Goal: Transaction & Acquisition: Book appointment/travel/reservation

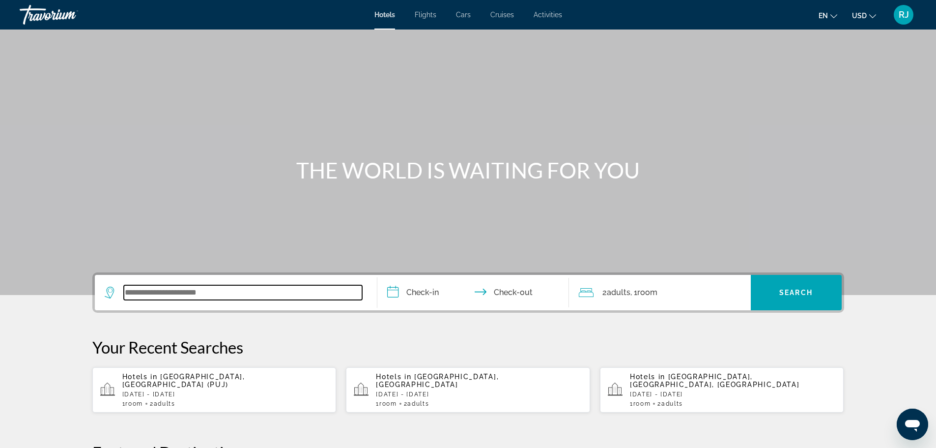
click at [200, 293] on input "Search widget" at bounding box center [243, 292] width 238 height 15
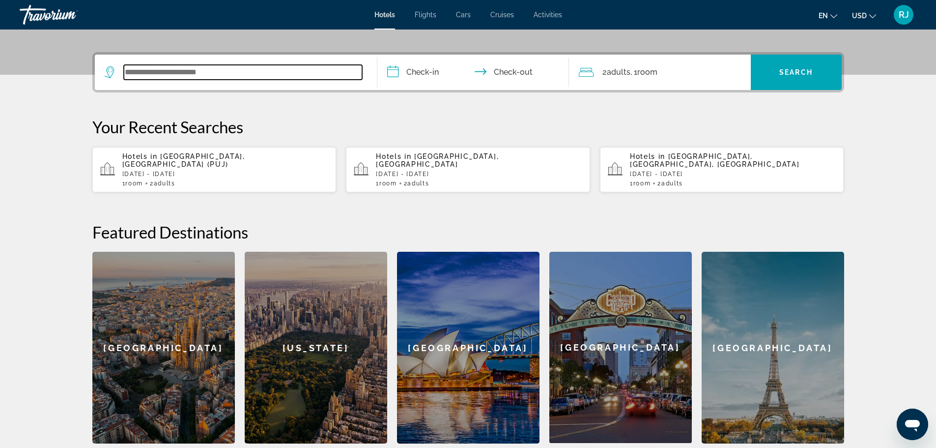
scroll to position [240, 0]
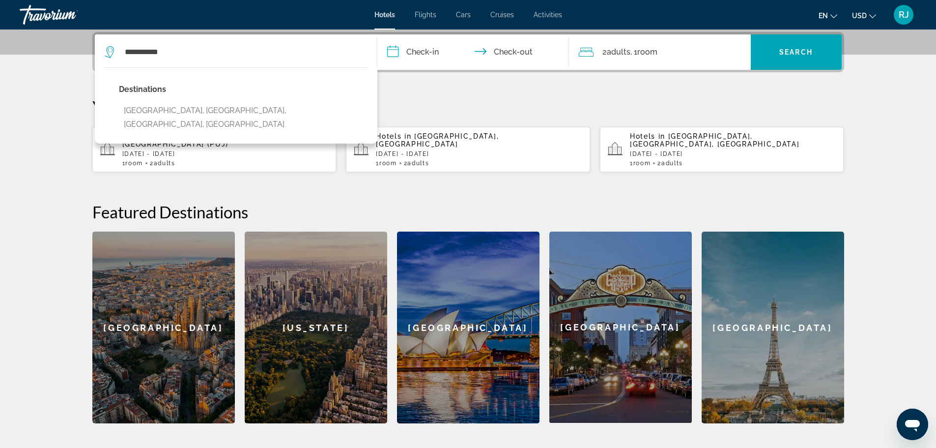
click at [171, 114] on button "[GEOGRAPHIC_DATA], [GEOGRAPHIC_DATA], [GEOGRAPHIC_DATA], [GEOGRAPHIC_DATA]" at bounding box center [243, 117] width 249 height 32
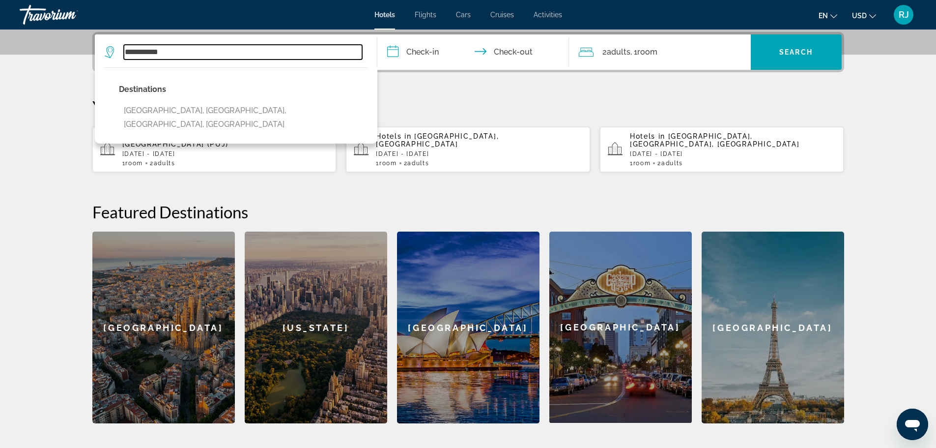
type input "**********"
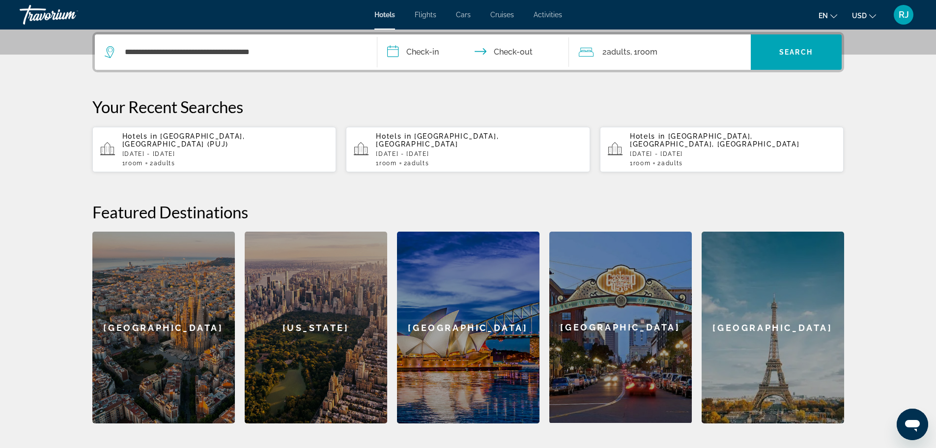
click at [434, 53] on input "**********" at bounding box center [475, 53] width 196 height 38
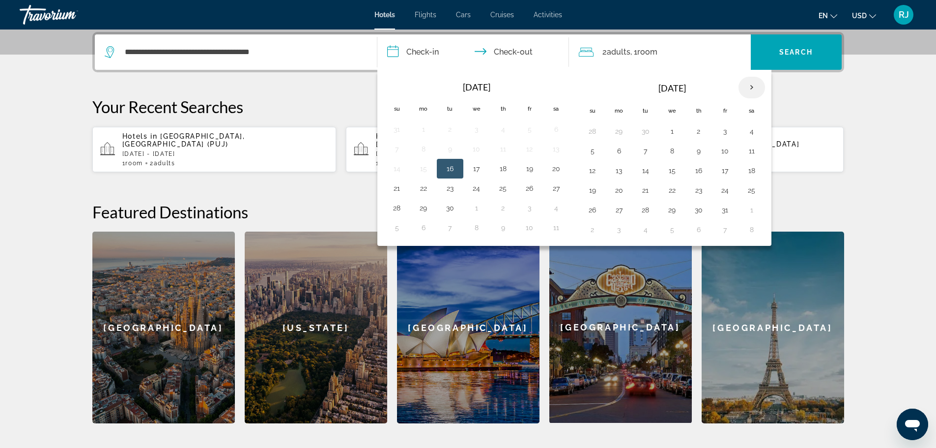
click at [749, 83] on th "Next month" at bounding box center [751, 88] width 27 height 22
click at [754, 144] on button "8" at bounding box center [752, 151] width 16 height 14
click at [591, 169] on button "9" at bounding box center [593, 171] width 16 height 14
type input "**********"
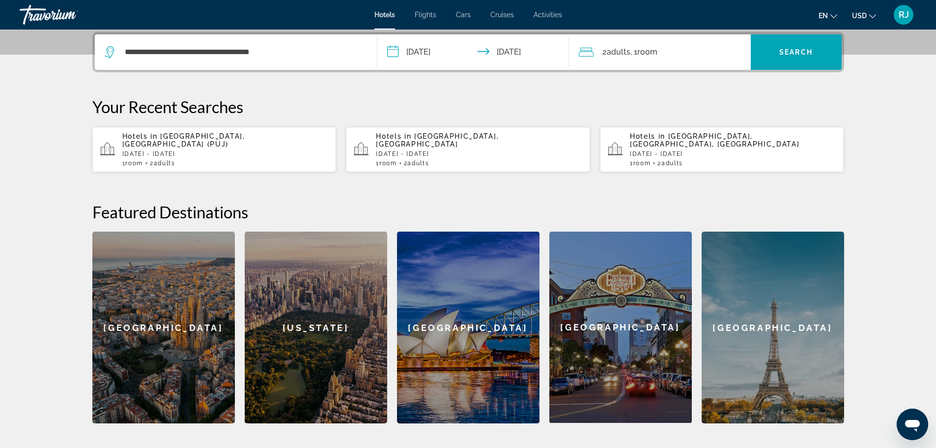
click at [640, 55] on span "Room" at bounding box center [647, 51] width 20 height 9
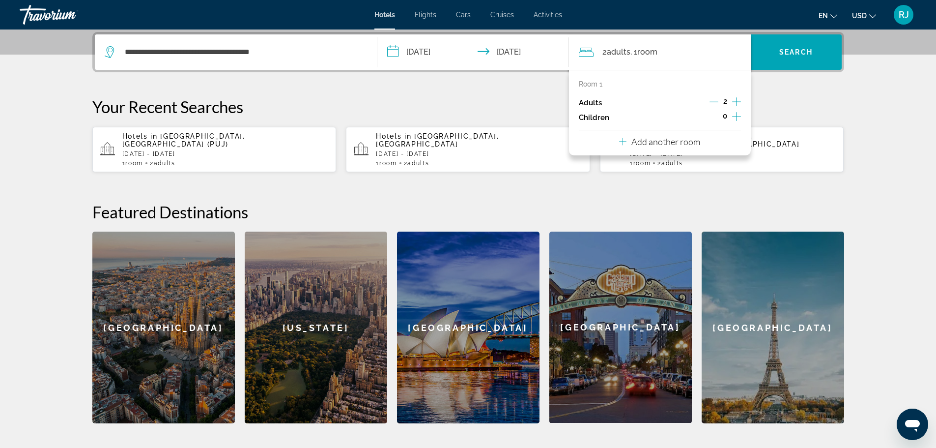
click at [735, 114] on icon "Increment children" at bounding box center [736, 117] width 9 height 12
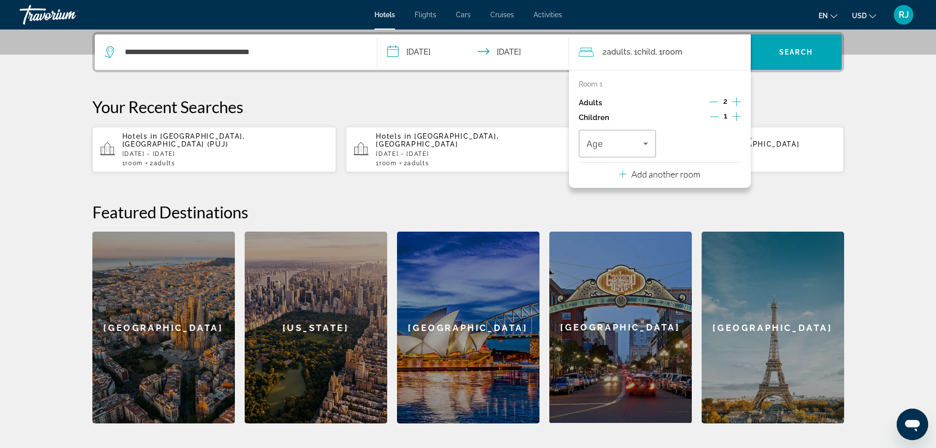
click at [735, 114] on icon "Increment children" at bounding box center [736, 117] width 9 height 12
click at [625, 144] on span "Travelers: 2 adults, 2 children" at bounding box center [615, 144] width 57 height 12
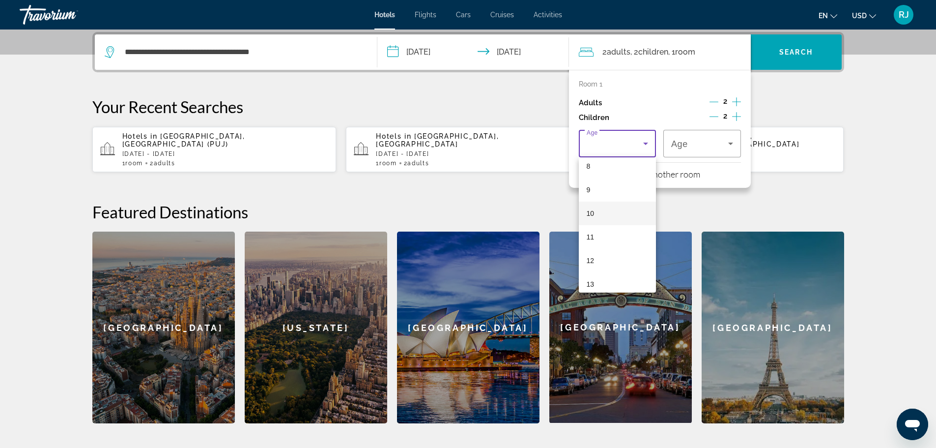
scroll to position [197, 0]
click at [597, 233] on mat-option "11" at bounding box center [618, 236] width 78 height 24
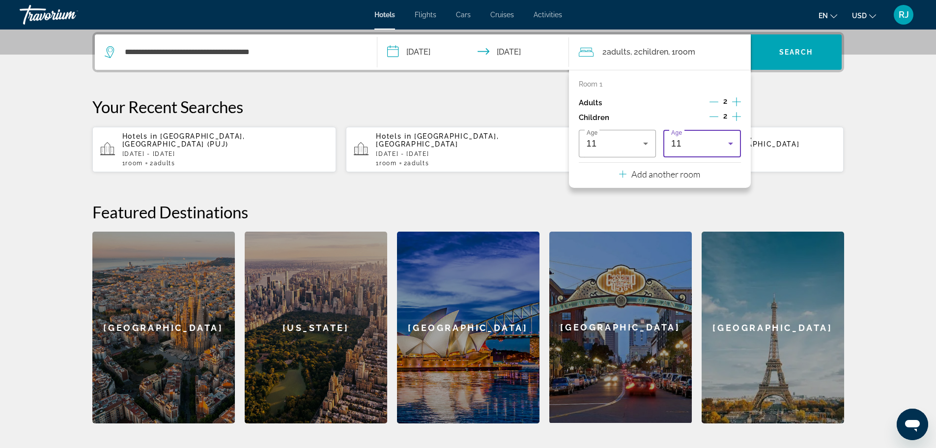
click at [713, 139] on div "11" at bounding box center [699, 144] width 57 height 12
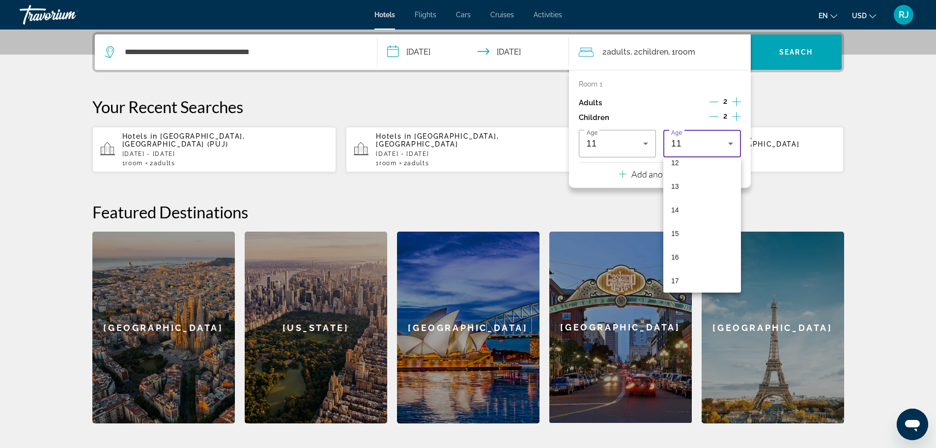
scroll to position [297, 0]
click at [683, 204] on mat-option "14" at bounding box center [702, 206] width 78 height 24
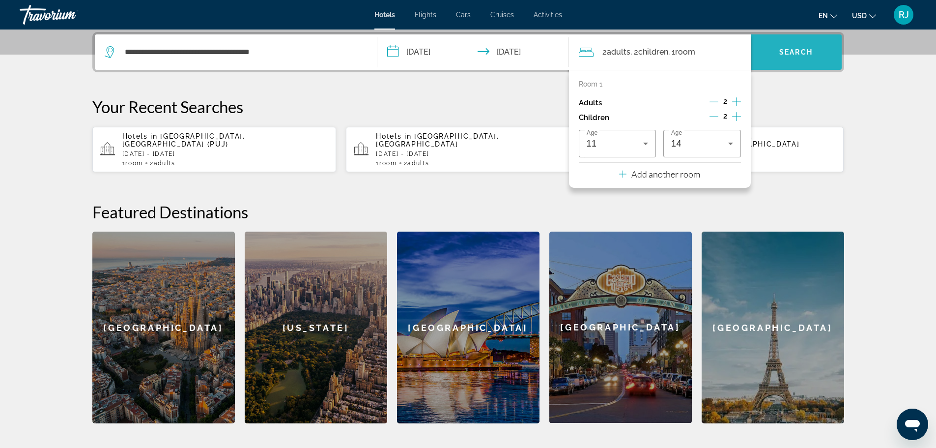
click at [799, 54] on span "Search" at bounding box center [795, 52] width 33 height 8
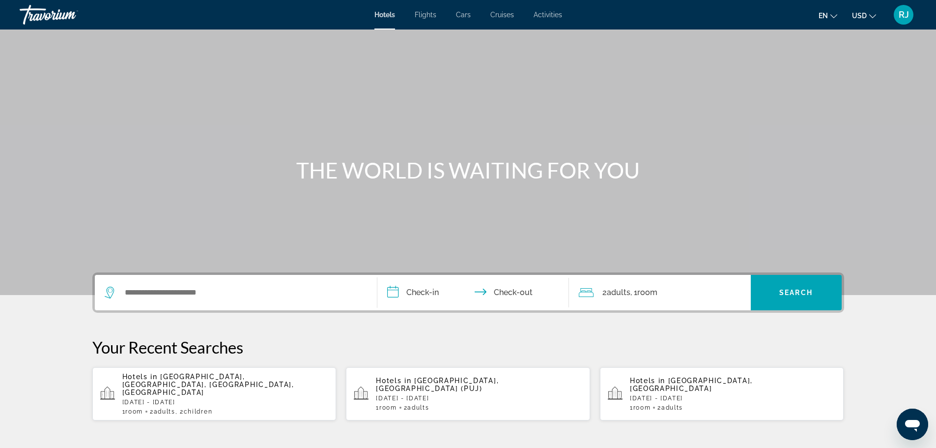
click at [910, 18] on div "RJ" at bounding box center [904, 15] width 20 height 20
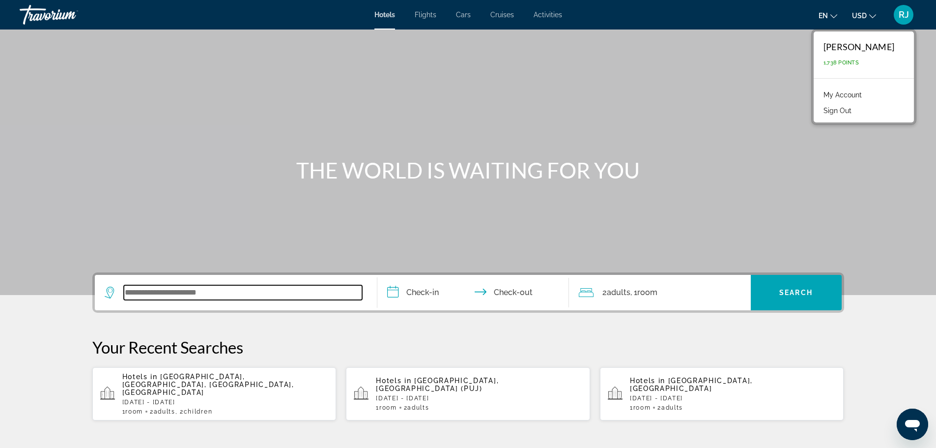
click at [201, 295] on input "Search widget" at bounding box center [243, 292] width 238 height 15
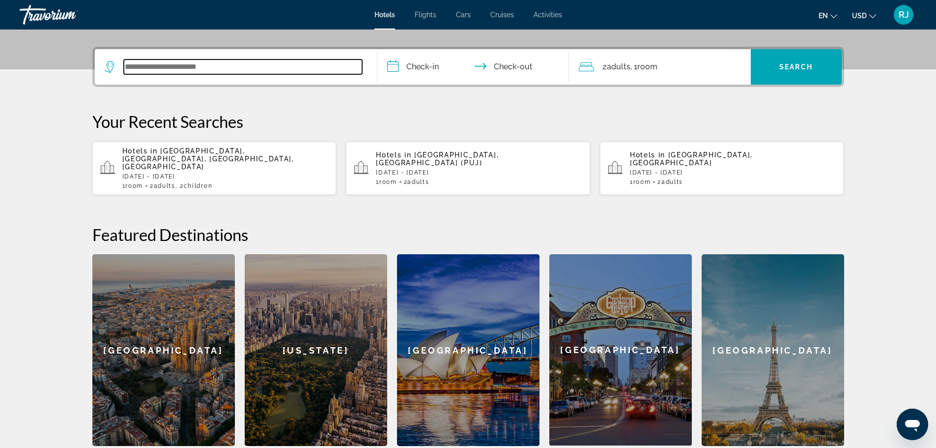
scroll to position [240, 0]
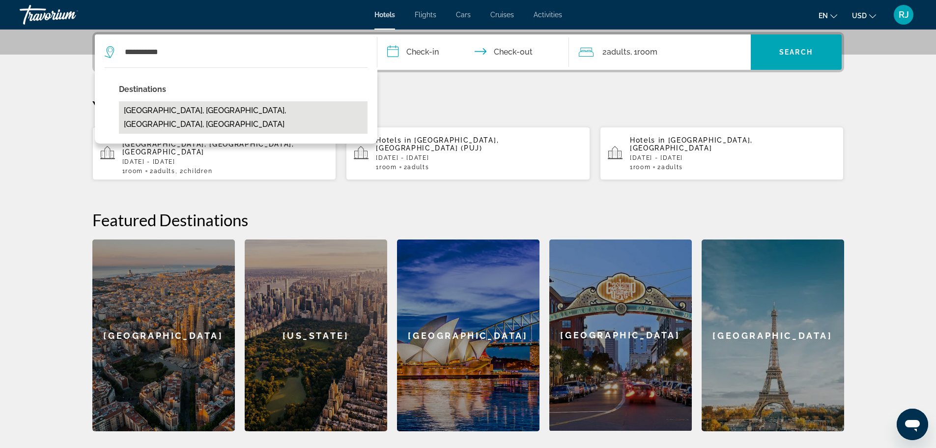
click at [180, 111] on button "[GEOGRAPHIC_DATA], [GEOGRAPHIC_DATA], [GEOGRAPHIC_DATA], [GEOGRAPHIC_DATA]" at bounding box center [243, 117] width 249 height 32
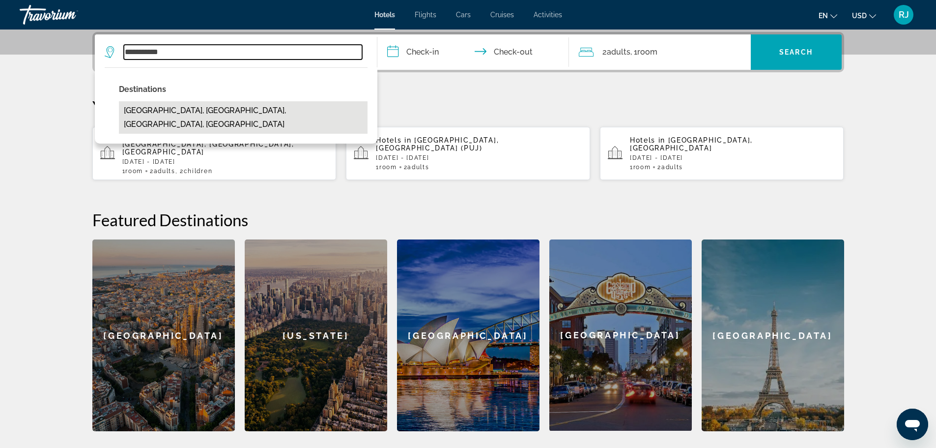
type input "**********"
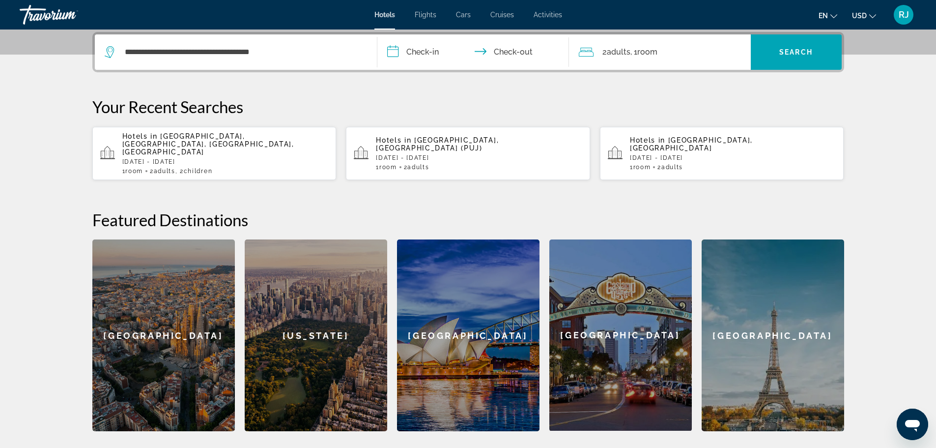
click at [437, 56] on input "**********" at bounding box center [475, 53] width 196 height 38
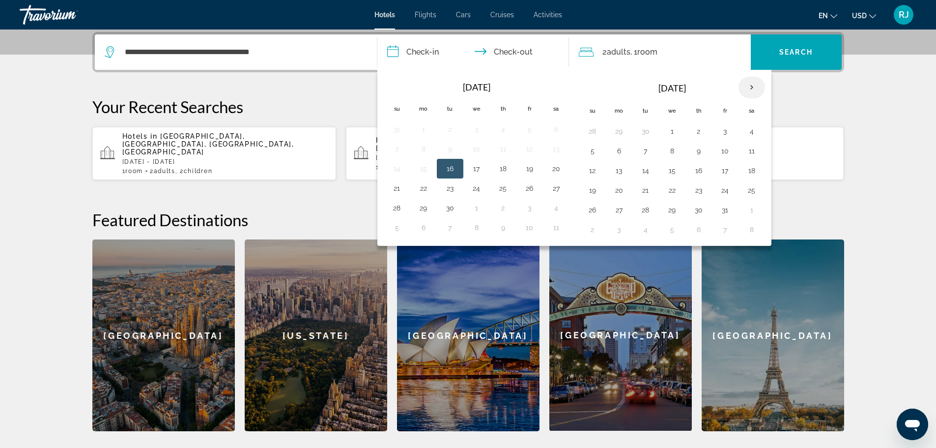
click at [752, 81] on th "Next month" at bounding box center [751, 88] width 27 height 22
click at [753, 146] on button "8" at bounding box center [752, 151] width 16 height 14
click at [588, 169] on button "9" at bounding box center [593, 171] width 16 height 14
type input "**********"
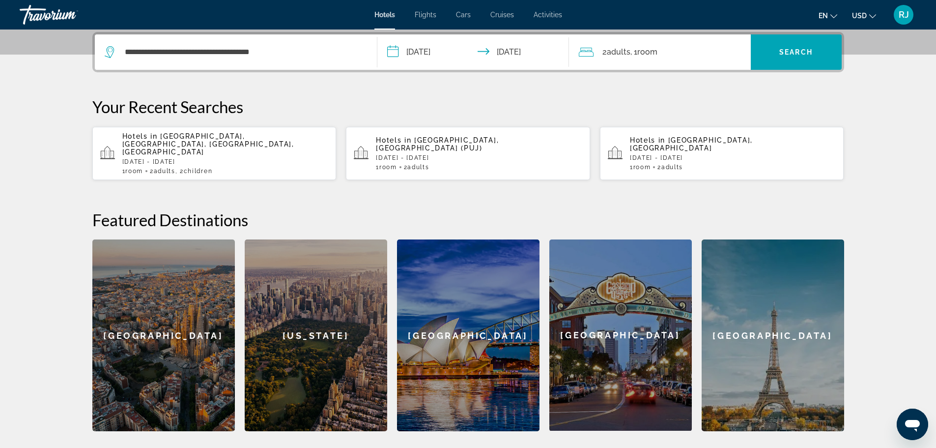
click at [665, 47] on div "2 Adult Adults , 1 Room rooms" at bounding box center [665, 52] width 172 height 14
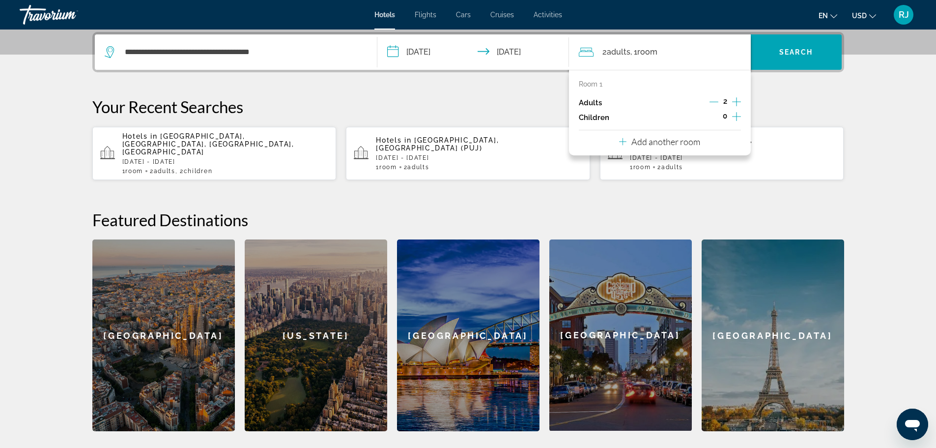
click at [735, 113] on icon "Increment children" at bounding box center [736, 117] width 9 height 12
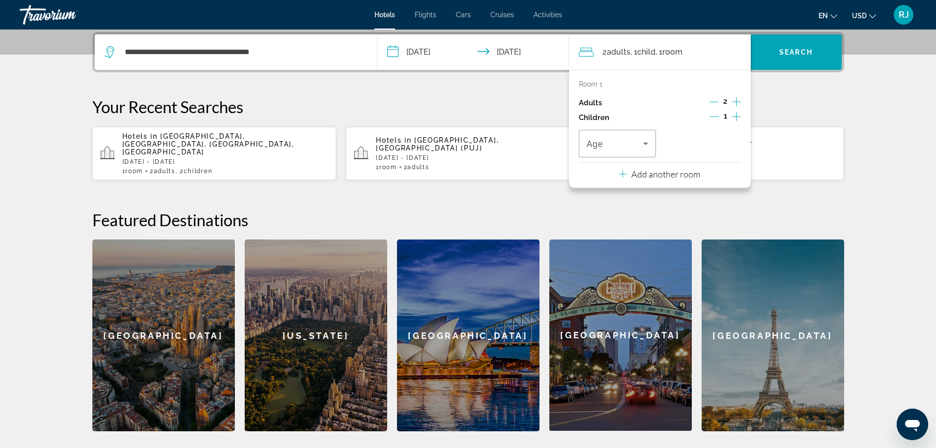
click at [735, 113] on icon "Increment children" at bounding box center [736, 117] width 9 height 12
click at [631, 142] on span "Travelers: 2 adults, 2 children" at bounding box center [615, 144] width 57 height 12
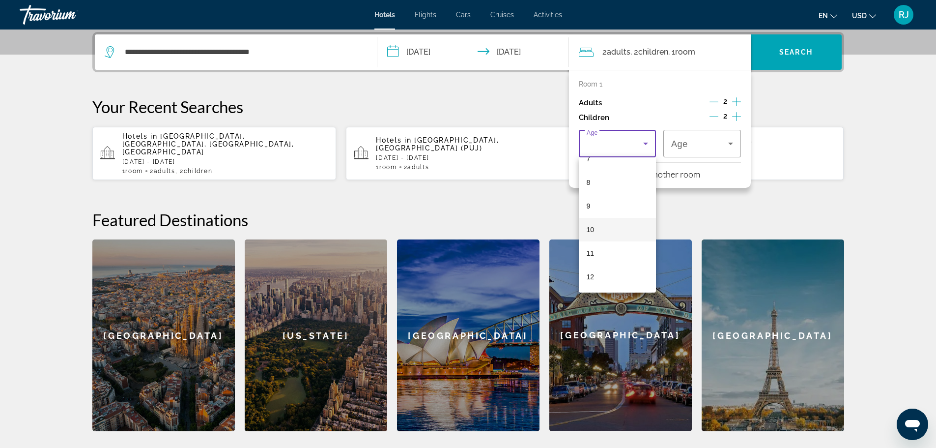
scroll to position [197, 0]
click at [591, 228] on mat-option "11" at bounding box center [618, 236] width 78 height 24
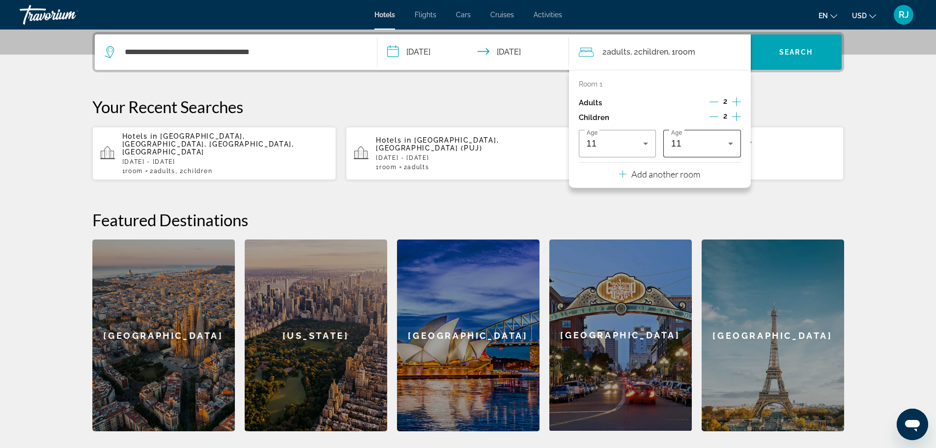
click at [708, 135] on div "11" at bounding box center [702, 144] width 62 height 28
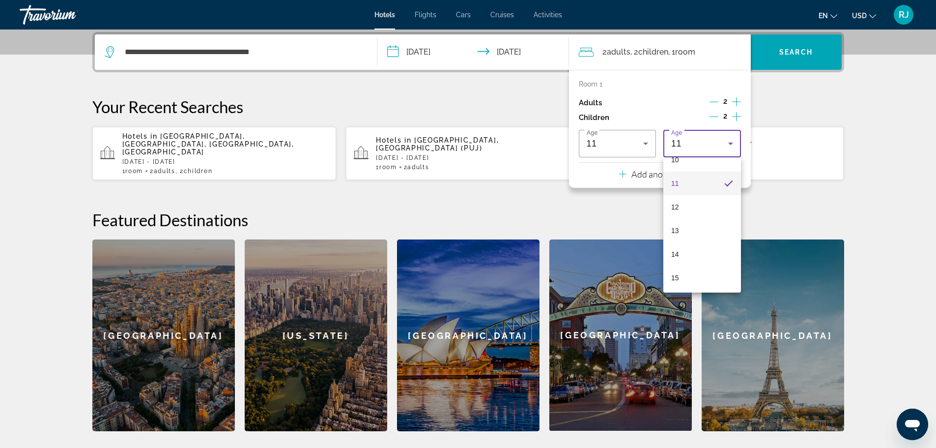
scroll to position [250, 0]
click at [691, 253] on mat-option "14" at bounding box center [702, 253] width 78 height 24
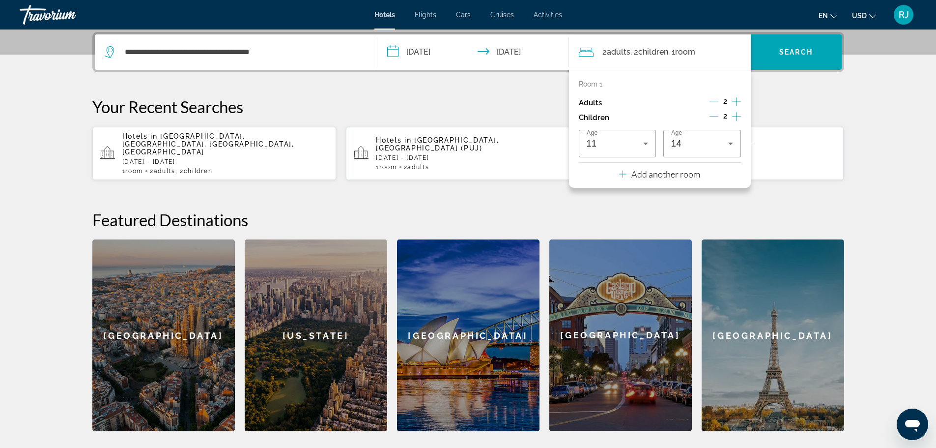
click at [865, 114] on section "**********" at bounding box center [468, 95] width 936 height 671
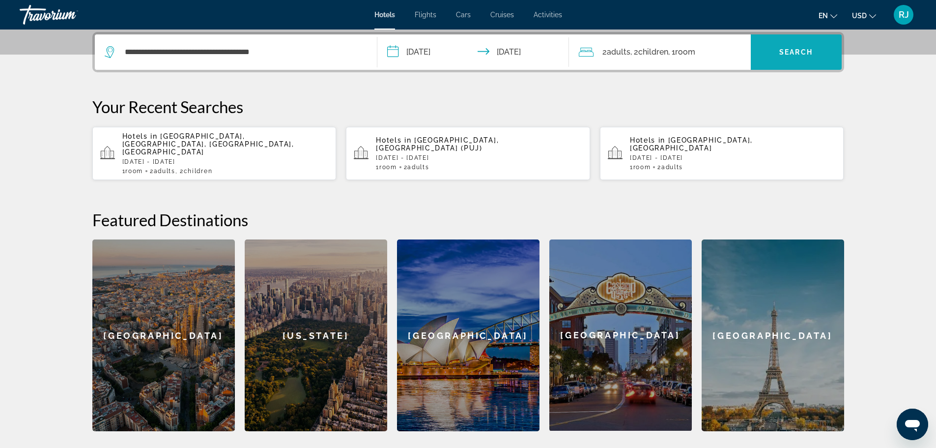
click at [803, 55] on span "Search" at bounding box center [795, 52] width 33 height 8
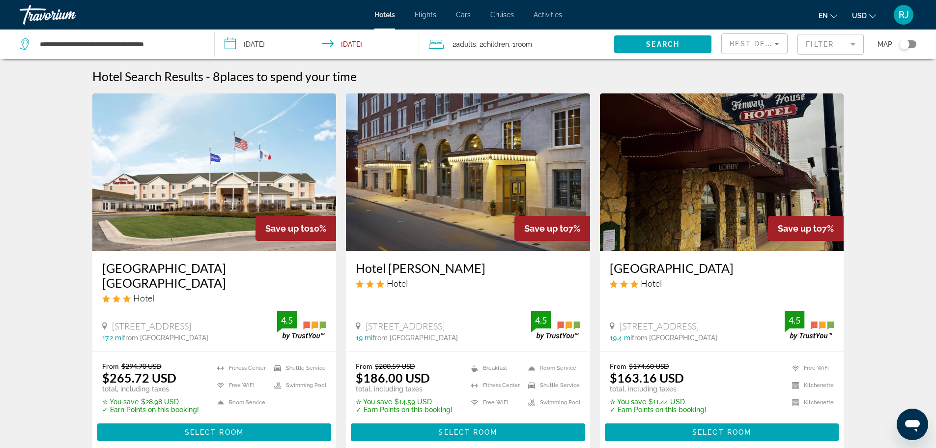
click at [911, 47] on div "Toggle map" at bounding box center [908, 44] width 17 height 8
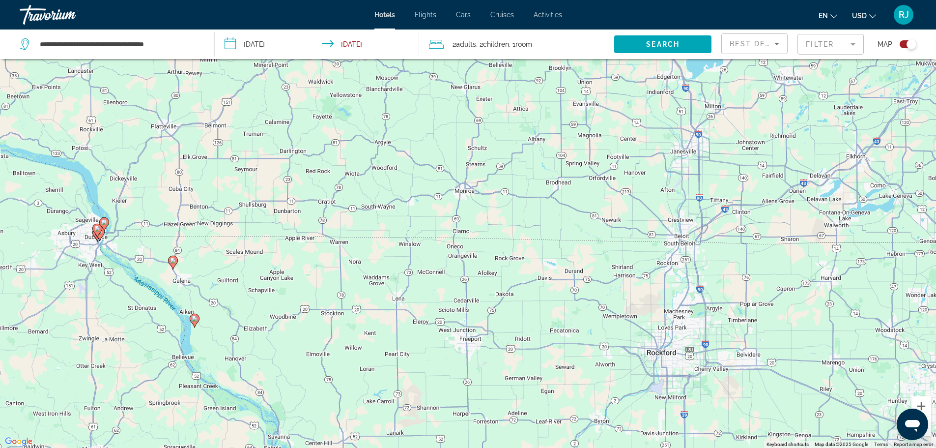
drag, startPoint x: 477, startPoint y: 218, endPoint x: 195, endPoint y: 162, distance: 287.0
click at [195, 162] on div "To activate drag with keyboard, press Alt + Enter. Once in keyboard drag state,…" at bounding box center [468, 224] width 936 height 448
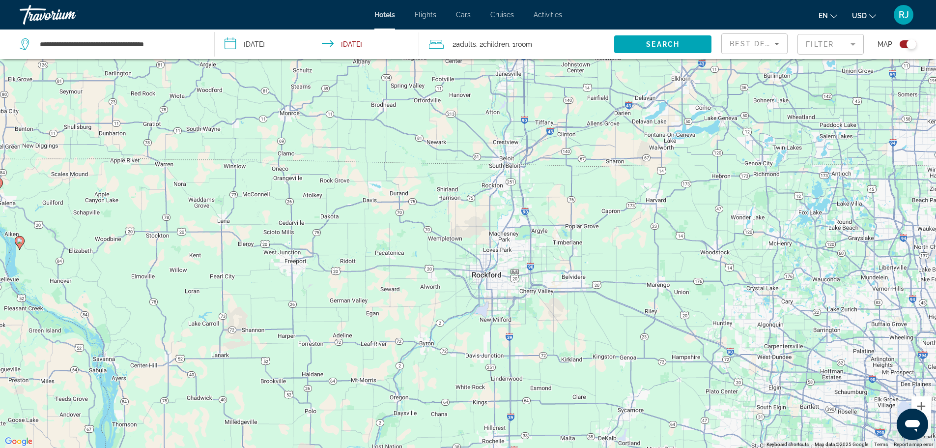
drag, startPoint x: 457, startPoint y: 264, endPoint x: 282, endPoint y: 183, distance: 192.8
click at [282, 183] on div "To activate drag with keyboard, press Alt + Enter. Once in keyboard drag state,…" at bounding box center [468, 224] width 936 height 448
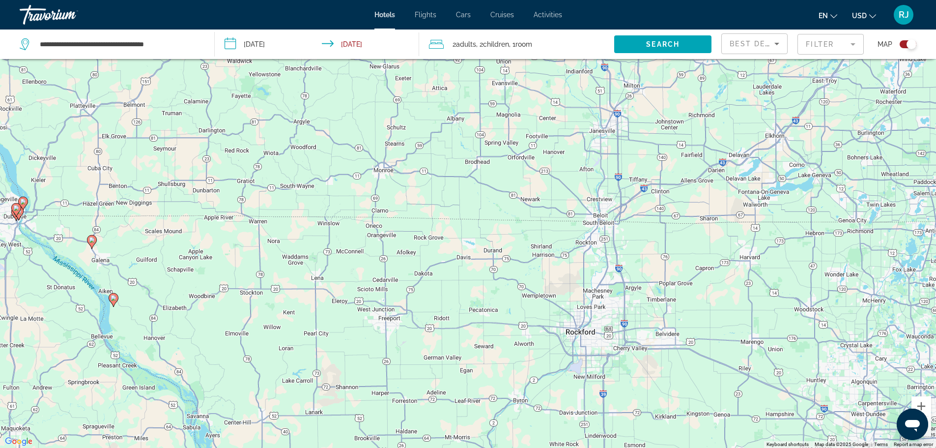
drag, startPoint x: 611, startPoint y: 322, endPoint x: 711, endPoint y: 390, distance: 121.1
click at [711, 390] on div "To activate drag with keyboard, press Alt + Enter. Once in keyboard drag state,…" at bounding box center [468, 224] width 936 height 448
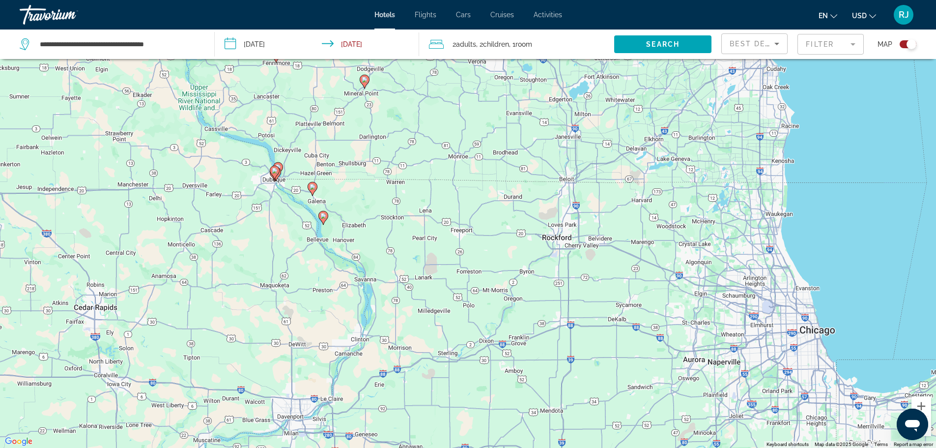
drag, startPoint x: 563, startPoint y: 317, endPoint x: 527, endPoint y: 251, distance: 76.1
click at [527, 251] on div "To activate drag with keyboard, press Alt + Enter. Once in keyboard drag state,…" at bounding box center [468, 224] width 936 height 448
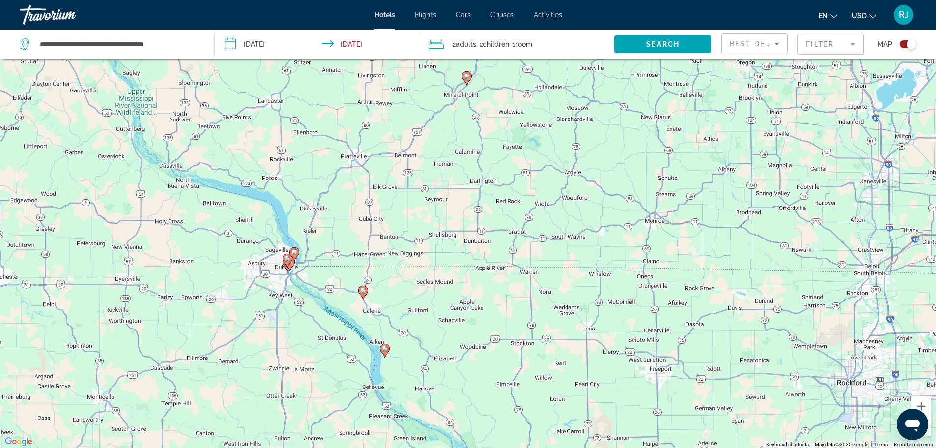
drag, startPoint x: 279, startPoint y: 142, endPoint x: 346, endPoint y: 290, distance: 162.7
click at [346, 290] on div "To activate drag with keyboard, press Alt + Enter. Once in keyboard drag state,…" at bounding box center [468, 224] width 936 height 448
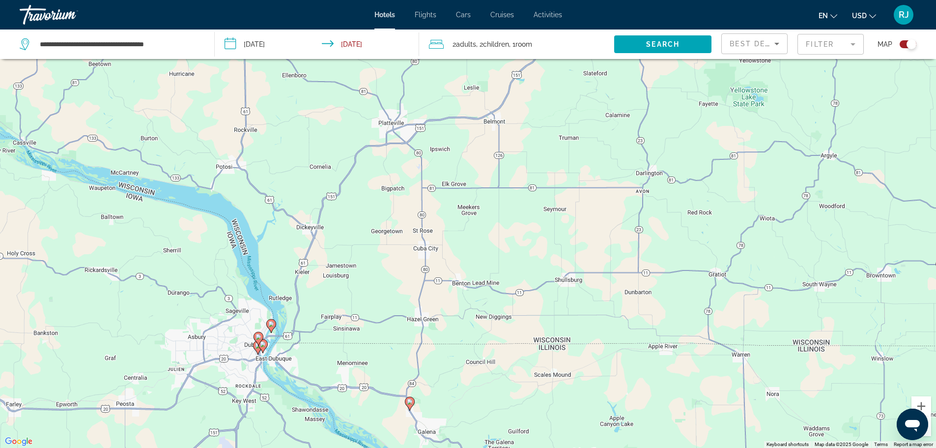
drag, startPoint x: 371, startPoint y: 176, endPoint x: 372, endPoint y: 248, distance: 72.2
click at [372, 248] on div "To activate drag with keyboard, press Alt + Enter. Once in keyboard drag state,…" at bounding box center [468, 224] width 936 height 448
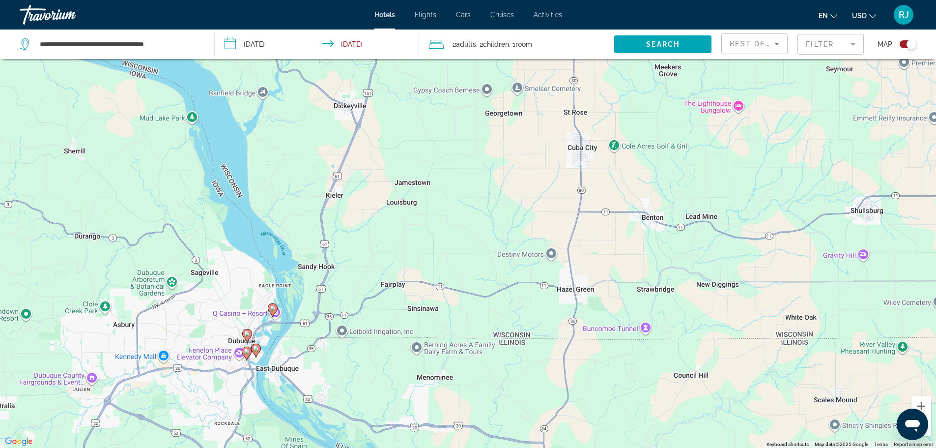
drag, startPoint x: 366, startPoint y: 312, endPoint x: 455, endPoint y: 199, distance: 144.4
click at [455, 199] on div "To activate drag with keyboard, press Alt + Enter. Once in keyboard drag state,…" at bounding box center [468, 224] width 936 height 448
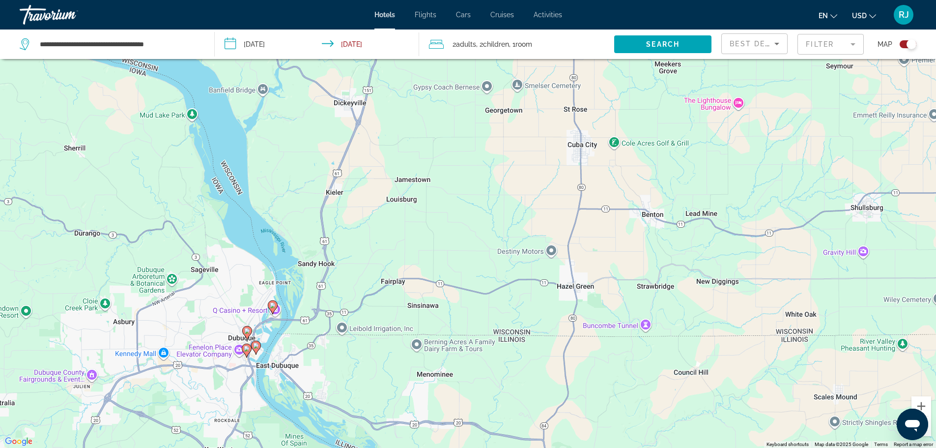
click at [271, 304] on image "Main content" at bounding box center [273, 305] width 6 height 6
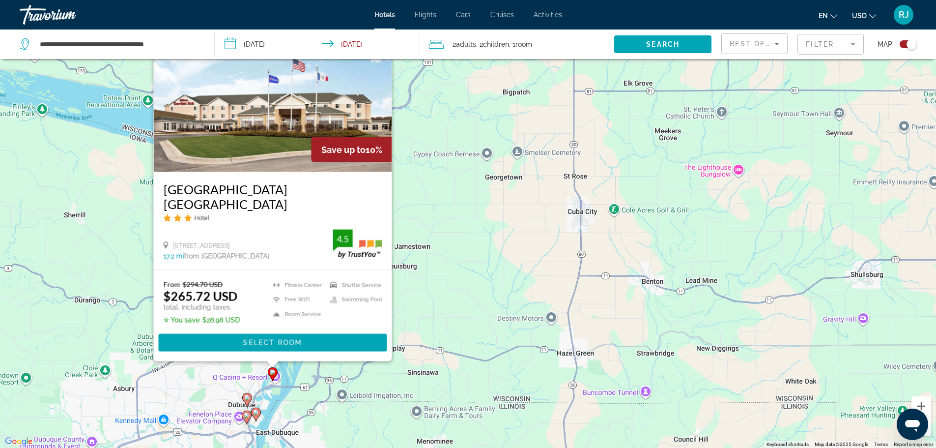
click at [247, 400] on g "Main content" at bounding box center [247, 399] width 10 height 14
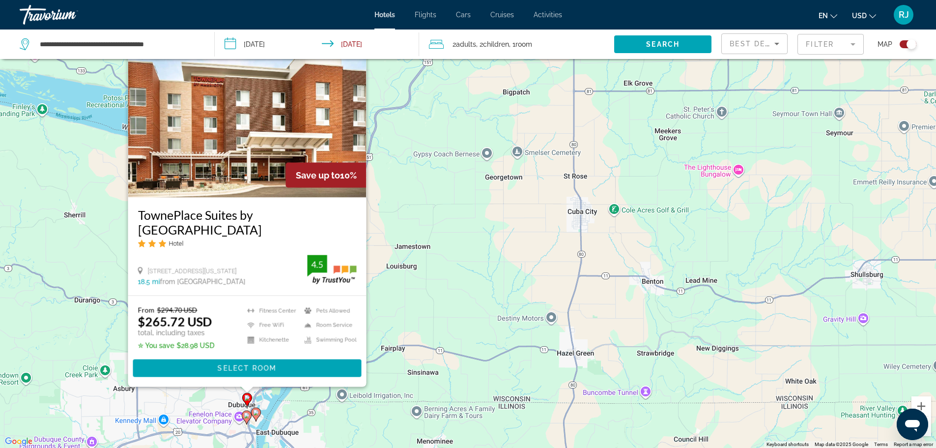
click at [257, 413] on image "Main content" at bounding box center [256, 412] width 6 height 6
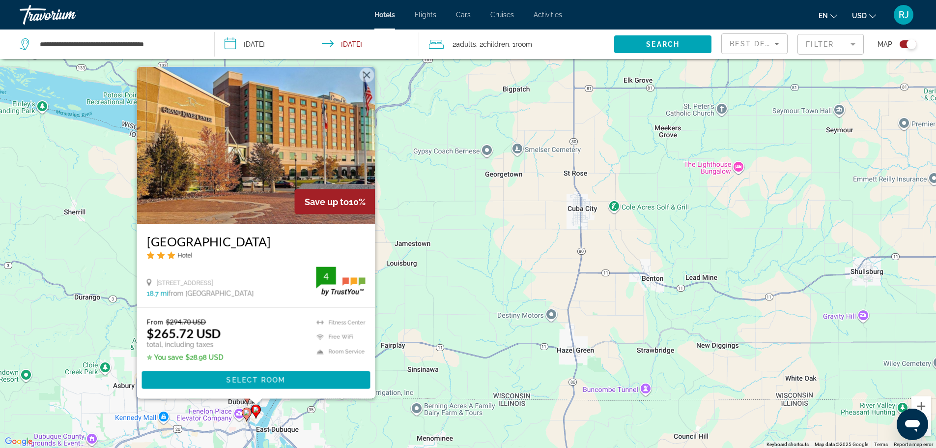
click at [246, 412] on image "Main content" at bounding box center [247, 412] width 6 height 6
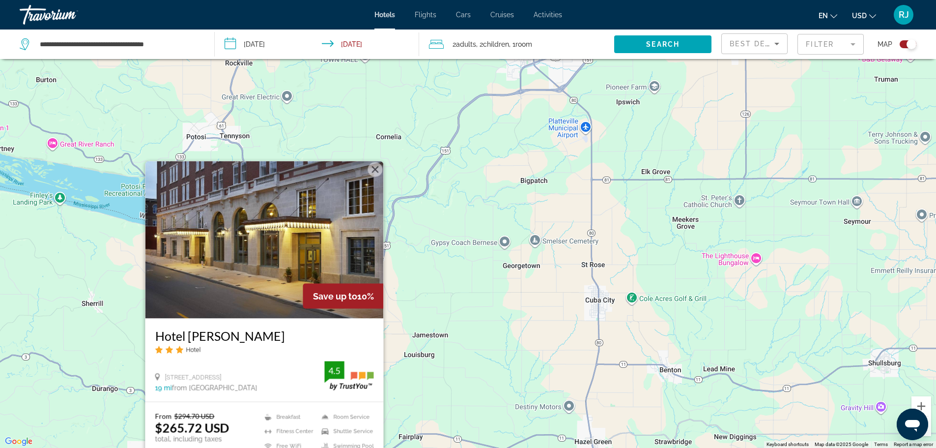
drag, startPoint x: 487, startPoint y: 286, endPoint x: 505, endPoint y: 382, distance: 96.9
click at [505, 382] on div "To activate drag with keyboard, press Alt + Enter. Once in keyboard drag state,…" at bounding box center [468, 224] width 936 height 448
click at [370, 166] on button "Close" at bounding box center [374, 170] width 15 height 15
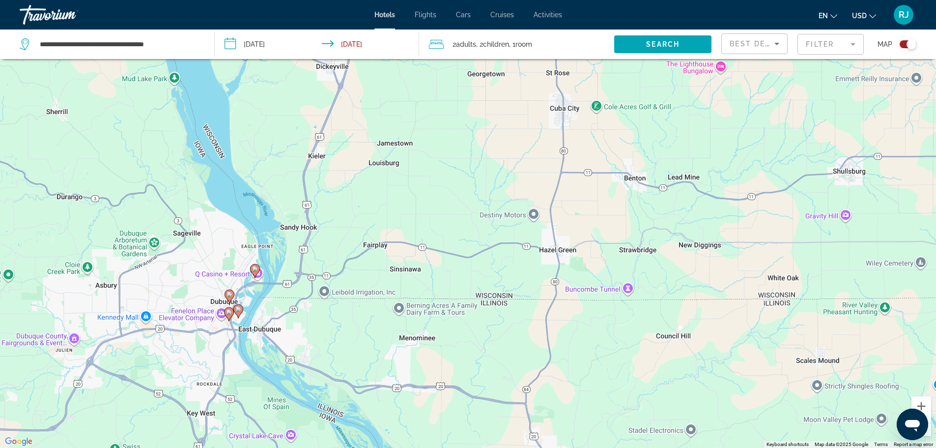
drag, startPoint x: 513, startPoint y: 358, endPoint x: 468, endPoint y: 180, distance: 182.9
click at [468, 180] on div "To activate drag with keyboard, press Alt + Enter. Once in keyboard drag state,…" at bounding box center [468, 224] width 936 height 448
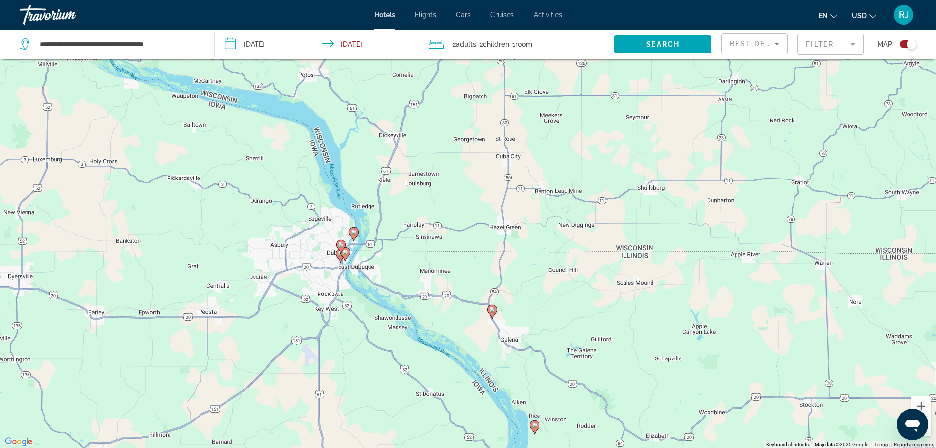
click at [491, 313] on icon "Main content" at bounding box center [491, 311] width 9 height 13
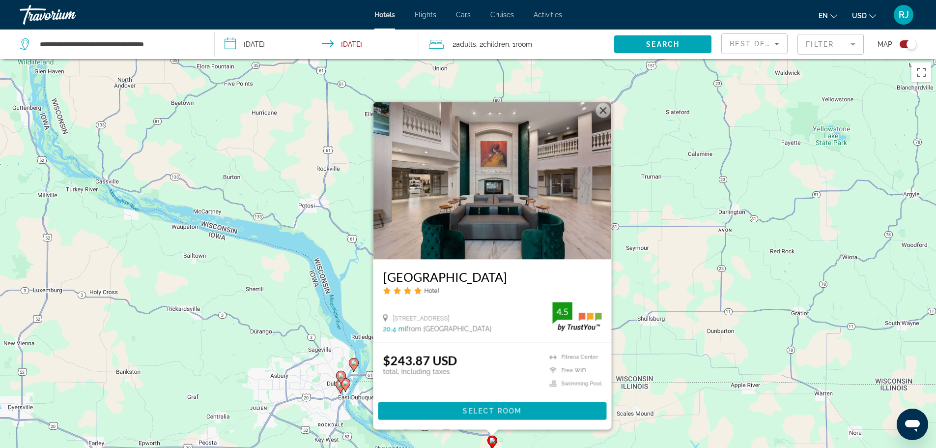
scroll to position [0, 0]
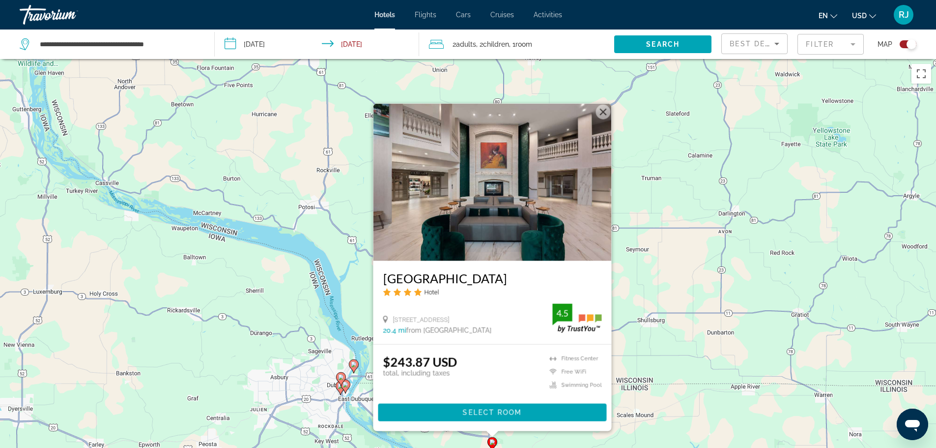
click at [598, 104] on button "Close" at bounding box center [602, 111] width 15 height 15
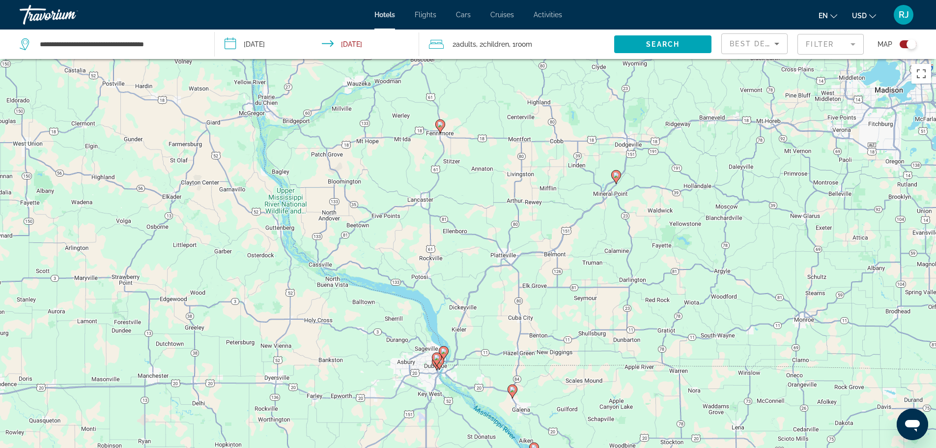
click at [616, 179] on icon "Main content" at bounding box center [615, 176] width 9 height 13
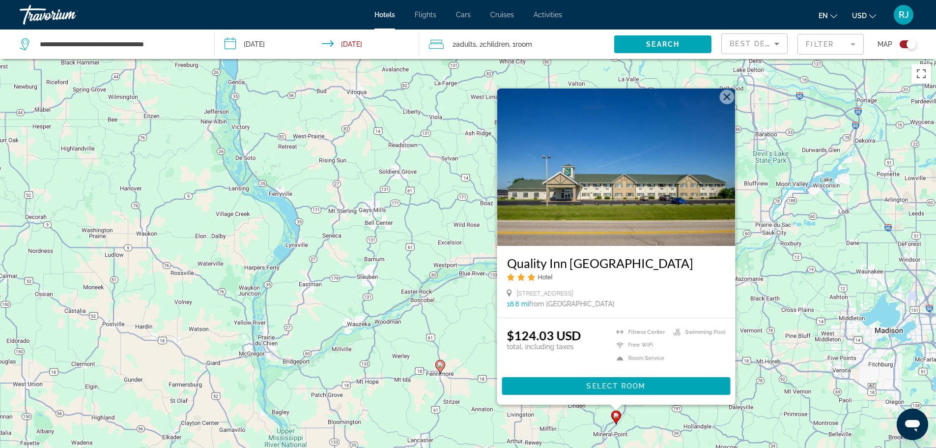
click at [730, 92] on button "Close" at bounding box center [726, 96] width 15 height 15
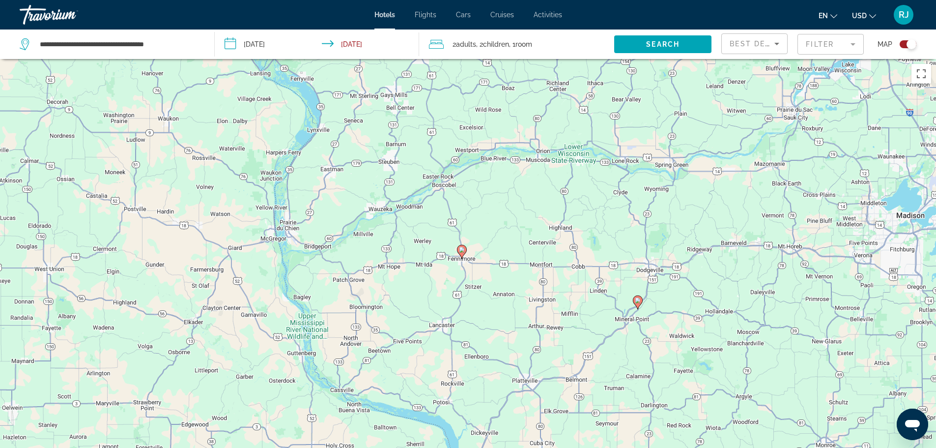
drag, startPoint x: 458, startPoint y: 380, endPoint x: 481, endPoint y: 263, distance: 119.1
click at [481, 263] on div "To activate drag with keyboard, press Alt + Enter. Once in keyboard drag state,…" at bounding box center [468, 283] width 936 height 448
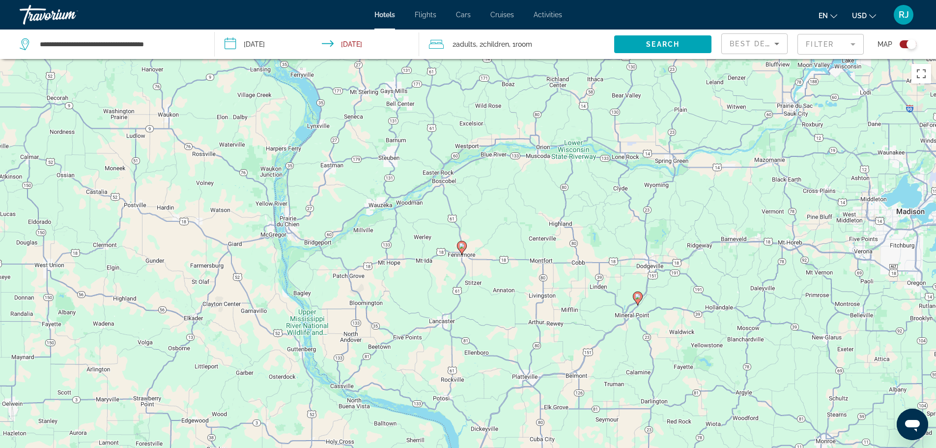
click at [460, 247] on image "Main content" at bounding box center [462, 246] width 6 height 6
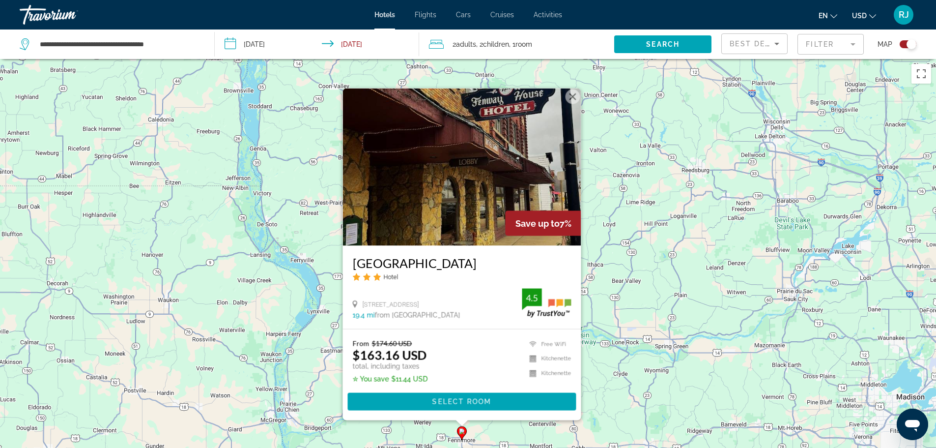
click at [566, 92] on div "Save up to 7% [GEOGRAPHIC_DATA] Hotel [STREET_ADDRESS] 19.4 mi from [GEOGRAPHIC…" at bounding box center [461, 254] width 238 height 332
click at [567, 93] on button "Close" at bounding box center [572, 96] width 15 height 15
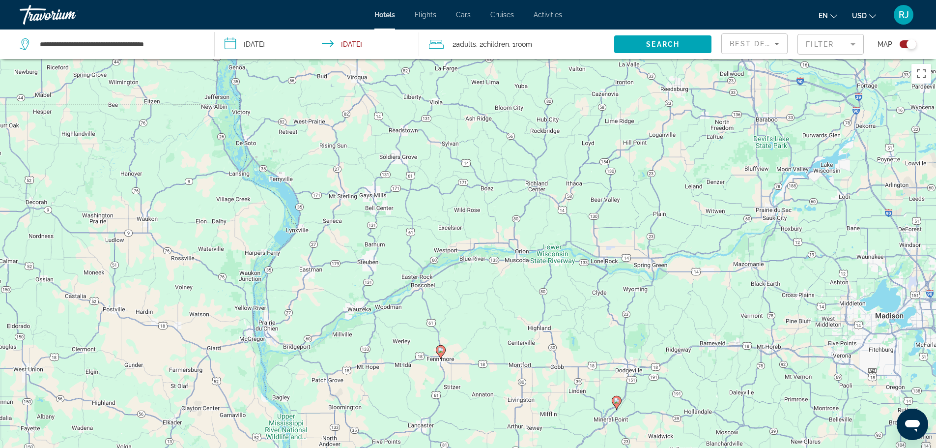
drag, startPoint x: 574, startPoint y: 408, endPoint x: 552, endPoint y: 324, distance: 86.9
click at [552, 324] on div "To activate drag with keyboard, press Alt + Enter. Once in keyboard drag state,…" at bounding box center [468, 283] width 936 height 448
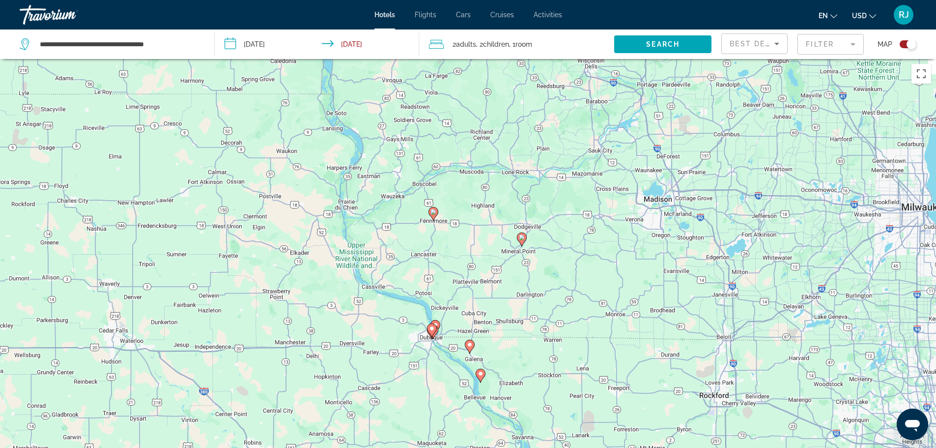
drag, startPoint x: 478, startPoint y: 406, endPoint x: 432, endPoint y: 262, distance: 150.7
click at [432, 262] on div "To activate drag with keyboard, press Alt + Enter. Once in keyboard drag state,…" at bounding box center [468, 283] width 936 height 448
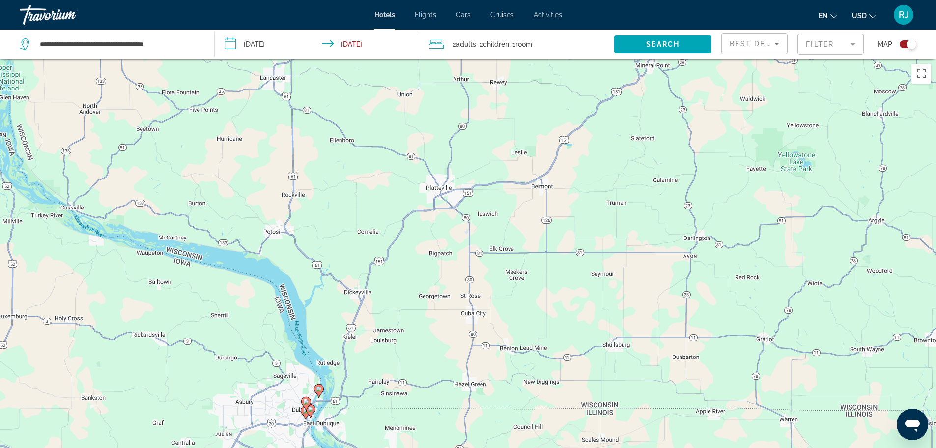
drag, startPoint x: 438, startPoint y: 176, endPoint x: 455, endPoint y: 239, distance: 65.2
click at [455, 239] on div "To activate drag with keyboard, press Alt + Enter. Once in keyboard drag state,…" at bounding box center [468, 283] width 936 height 448
click at [108, 48] on input "**********" at bounding box center [119, 44] width 161 height 15
drag, startPoint x: 181, startPoint y: 46, endPoint x: 34, endPoint y: 47, distance: 146.9
click at [34, 47] on div "**********" at bounding box center [110, 44] width 180 height 15
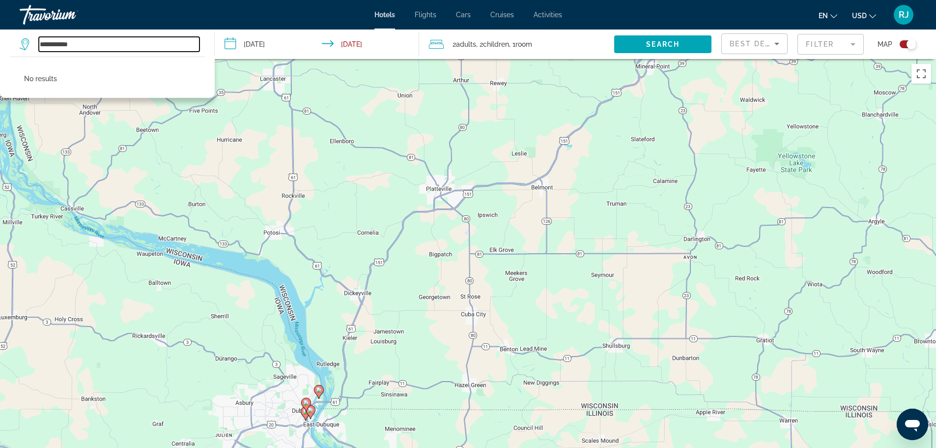
drag, startPoint x: 81, startPoint y: 43, endPoint x: 39, endPoint y: 51, distance: 42.6
click at [39, 51] on input "**********" at bounding box center [119, 44] width 161 height 15
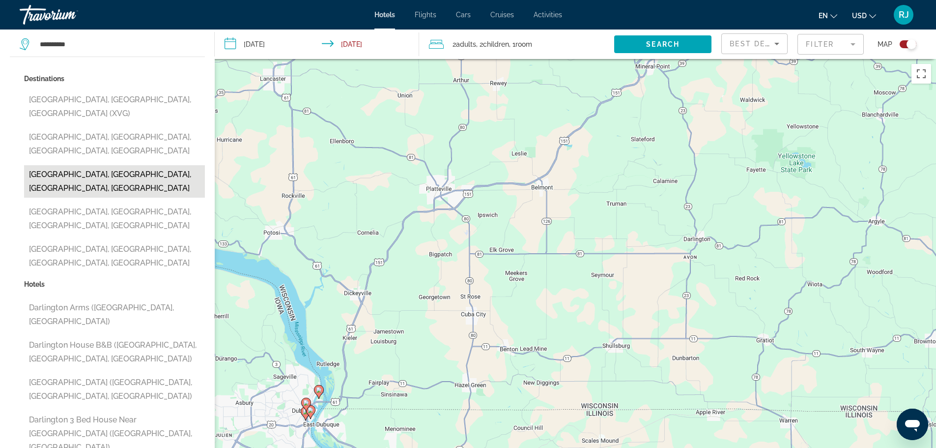
click at [56, 165] on button "[GEOGRAPHIC_DATA], [GEOGRAPHIC_DATA], [GEOGRAPHIC_DATA], [GEOGRAPHIC_DATA]" at bounding box center [114, 181] width 181 height 32
type input "**********"
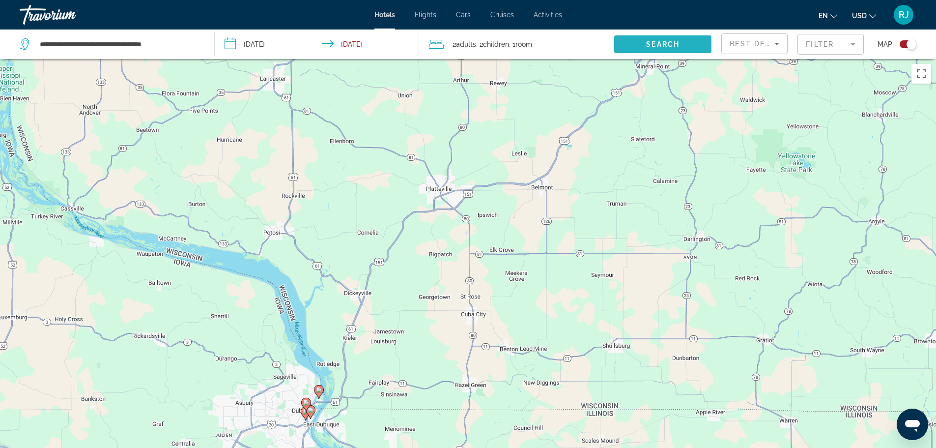
click at [644, 45] on span "Search widget" at bounding box center [662, 44] width 97 height 24
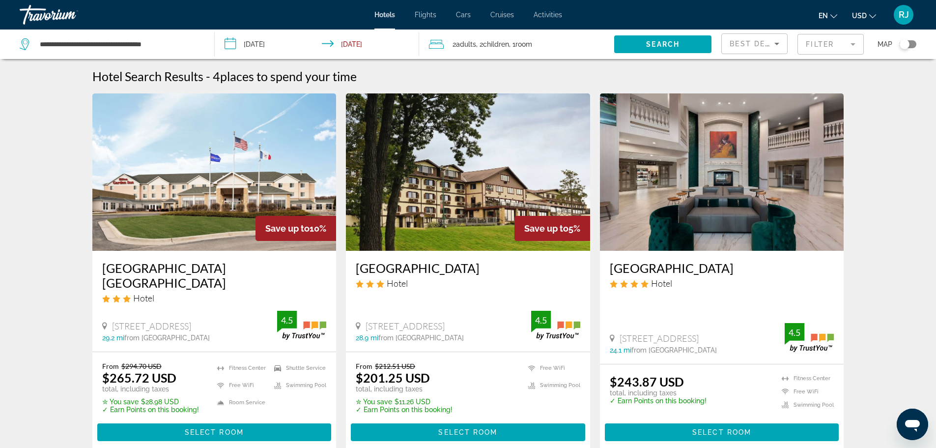
click at [912, 41] on div "Toggle map" at bounding box center [908, 44] width 17 height 8
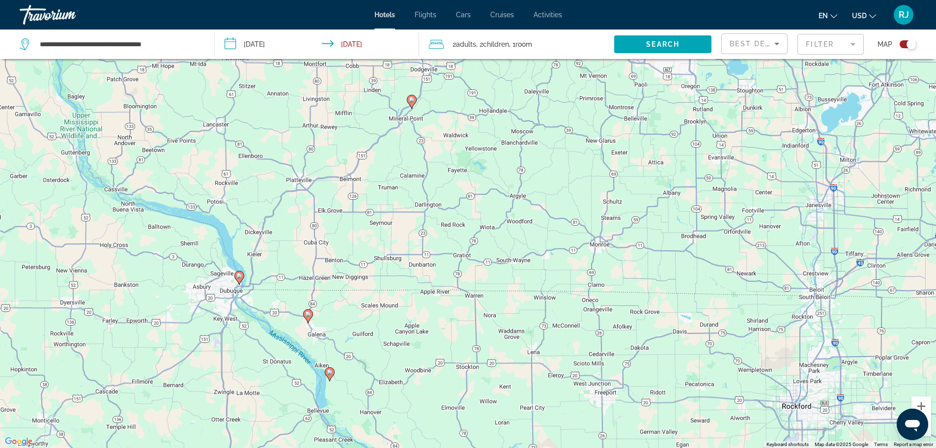
drag, startPoint x: 608, startPoint y: 212, endPoint x: 449, endPoint y: 232, distance: 160.0
click at [453, 237] on div "To activate drag with keyboard, press Alt + Enter. Once in keyboard drag state,…" at bounding box center [468, 224] width 936 height 448
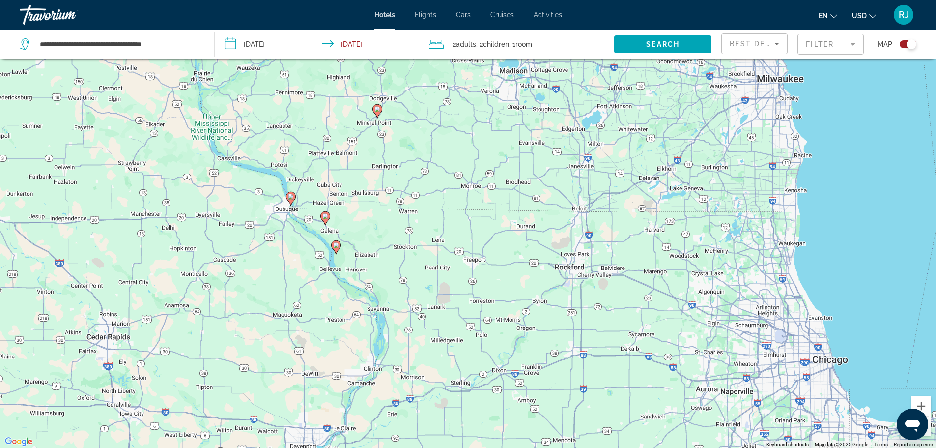
drag, startPoint x: 612, startPoint y: 295, endPoint x: 561, endPoint y: 242, distance: 73.3
click at [561, 242] on div "To activate drag with keyboard, press Alt + Enter. Once in keyboard drag state,…" at bounding box center [468, 224] width 936 height 448
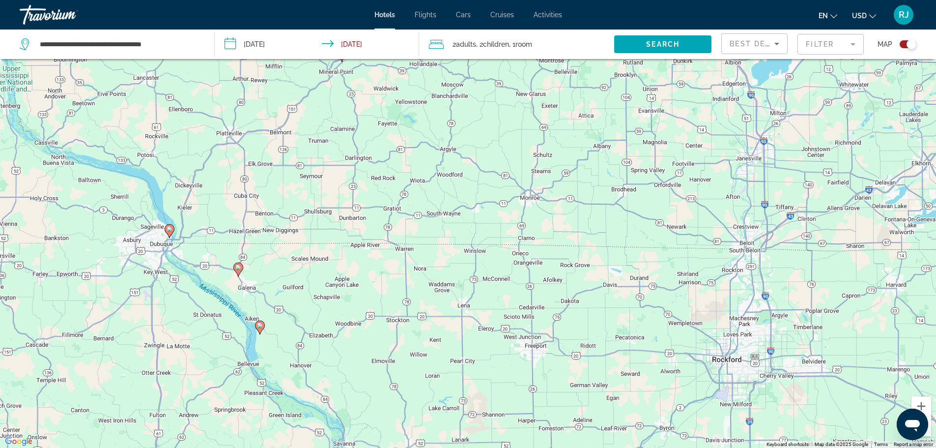
drag, startPoint x: 480, startPoint y: 237, endPoint x: 639, endPoint y: 350, distance: 194.7
click at [639, 350] on div "To activate drag with keyboard, press Alt + Enter. Once in keyboard drag state,…" at bounding box center [468, 224] width 936 height 448
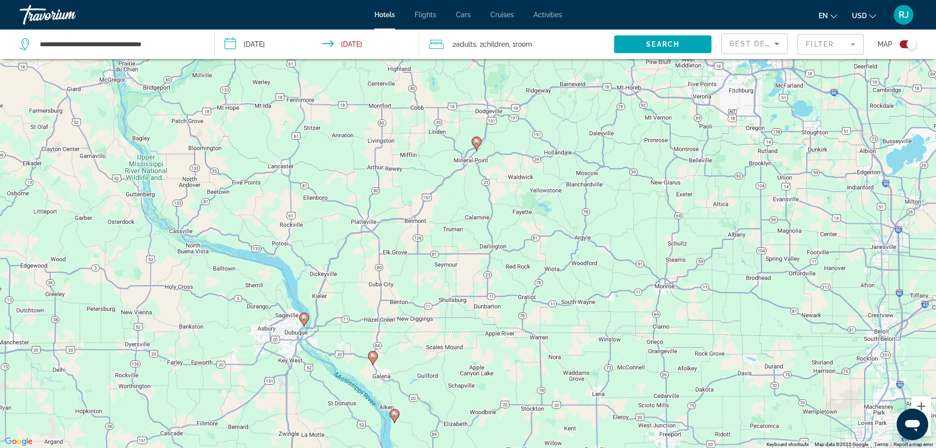
drag, startPoint x: 491, startPoint y: 273, endPoint x: 615, endPoint y: 355, distance: 148.5
click at [615, 355] on div "To activate drag with keyboard, press Alt + Enter. Once in keyboard drag state,…" at bounding box center [468, 224] width 936 height 448
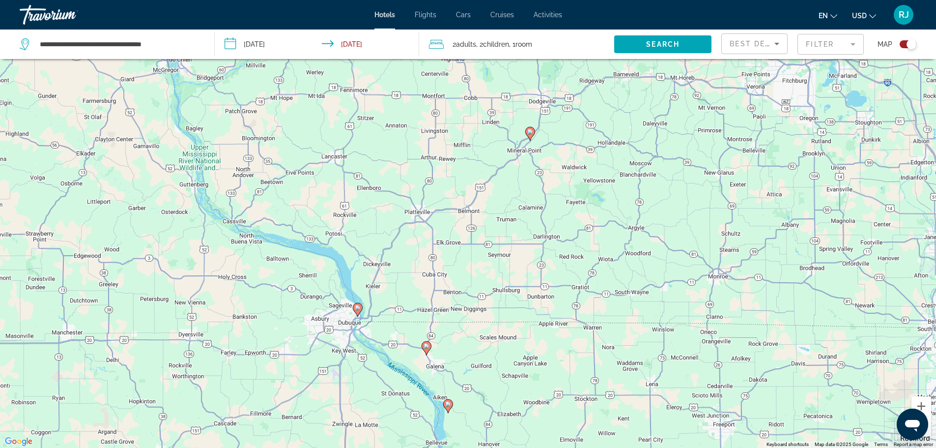
drag, startPoint x: 387, startPoint y: 306, endPoint x: 443, endPoint y: 294, distance: 57.2
click at [443, 294] on div "To activate drag with keyboard, press Alt + Enter. Once in keyboard drag state,…" at bounding box center [468, 224] width 936 height 448
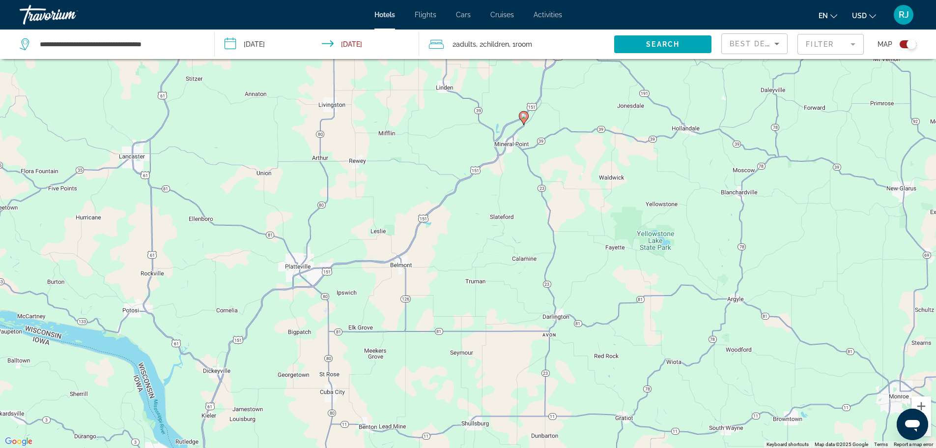
drag, startPoint x: 454, startPoint y: 159, endPoint x: 370, endPoint y: 304, distance: 167.5
click at [370, 304] on div "To activate drag with keyboard, press Alt + Enter. Once in keyboard drag state,…" at bounding box center [468, 224] width 936 height 448
